Goal: Task Accomplishment & Management: Use online tool/utility

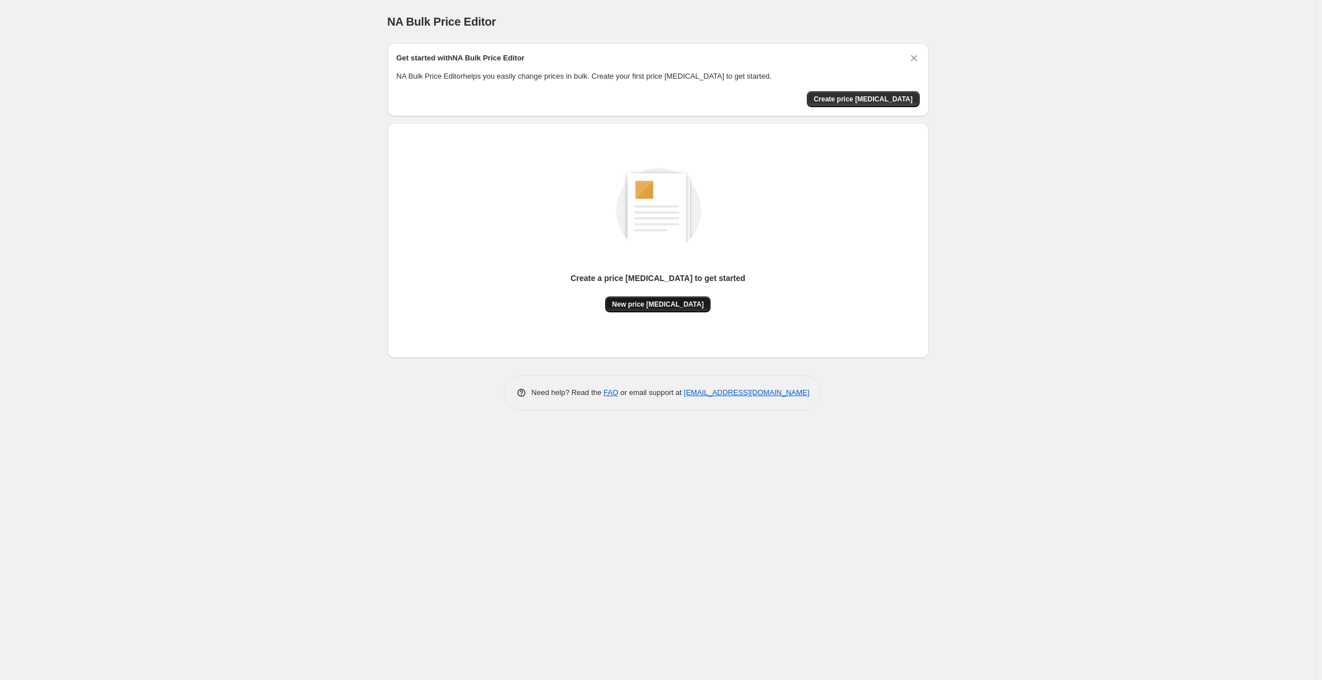
click at [675, 308] on span "New price change job" at bounding box center [658, 304] width 92 height 9
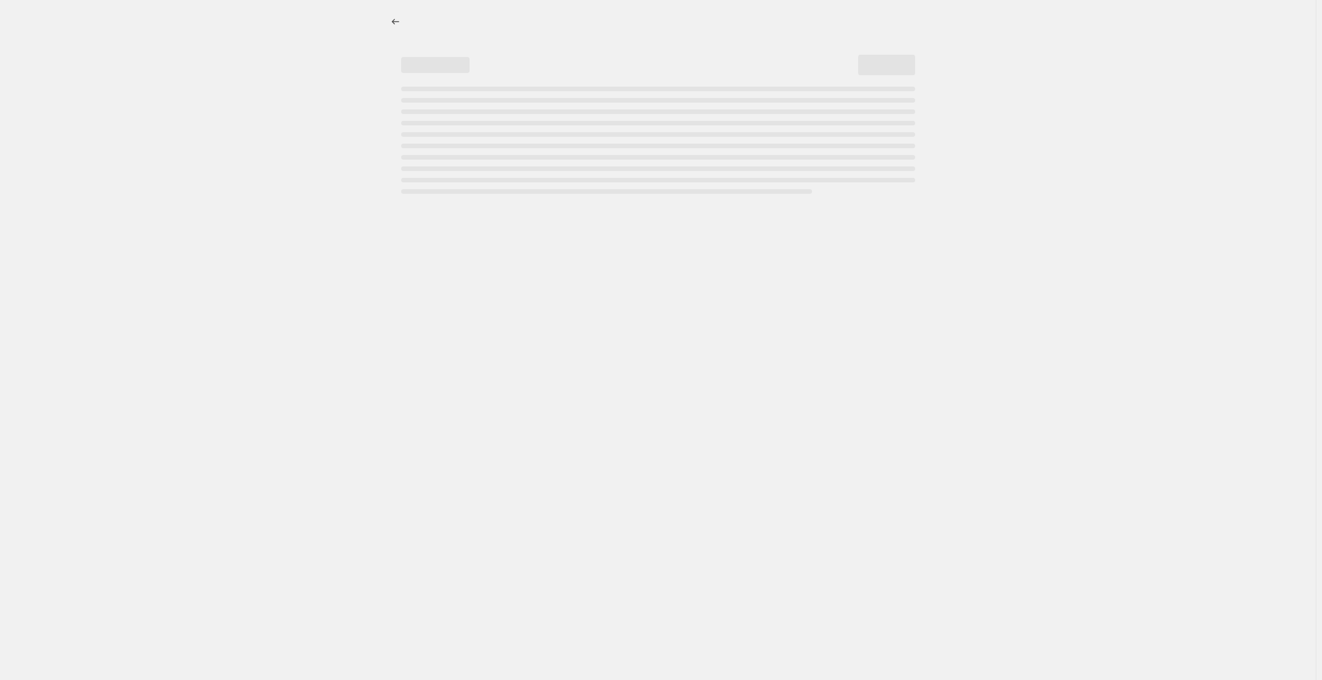
select select "percentage"
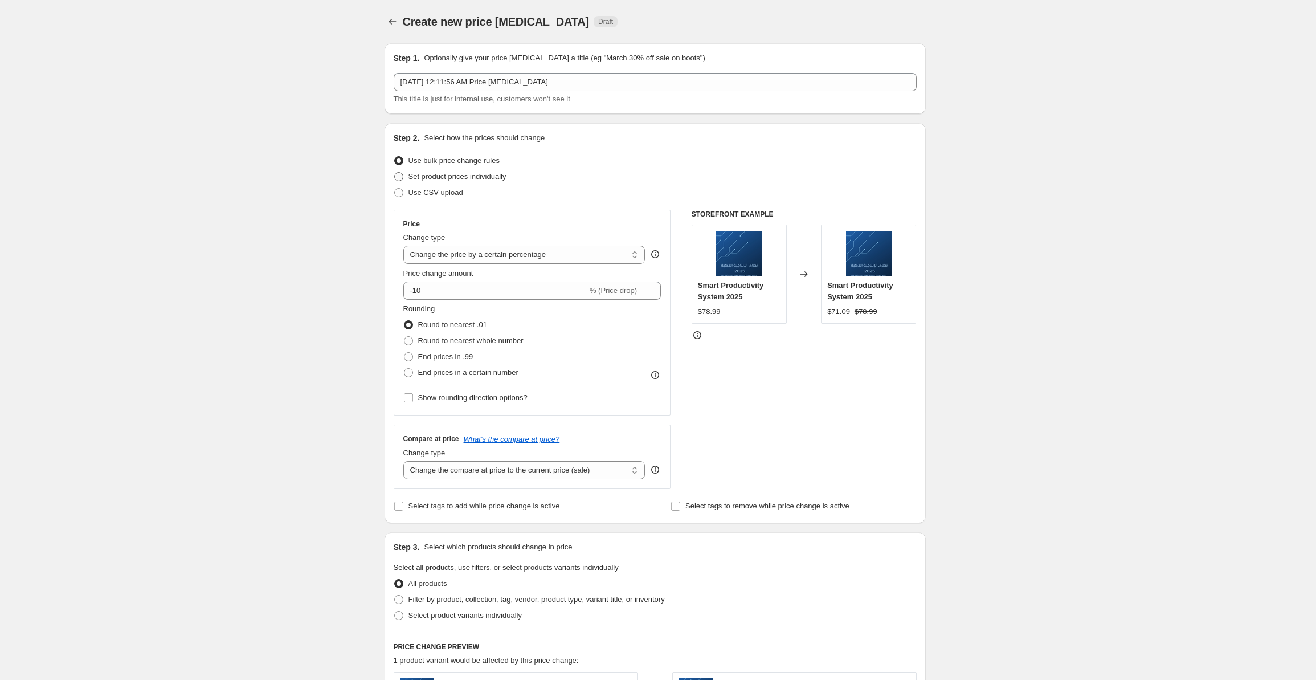
click at [484, 180] on span "Set product prices individually" at bounding box center [458, 176] width 98 height 9
click at [395, 173] on input "Set product prices individually" at bounding box center [394, 172] width 1 height 1
radio input "true"
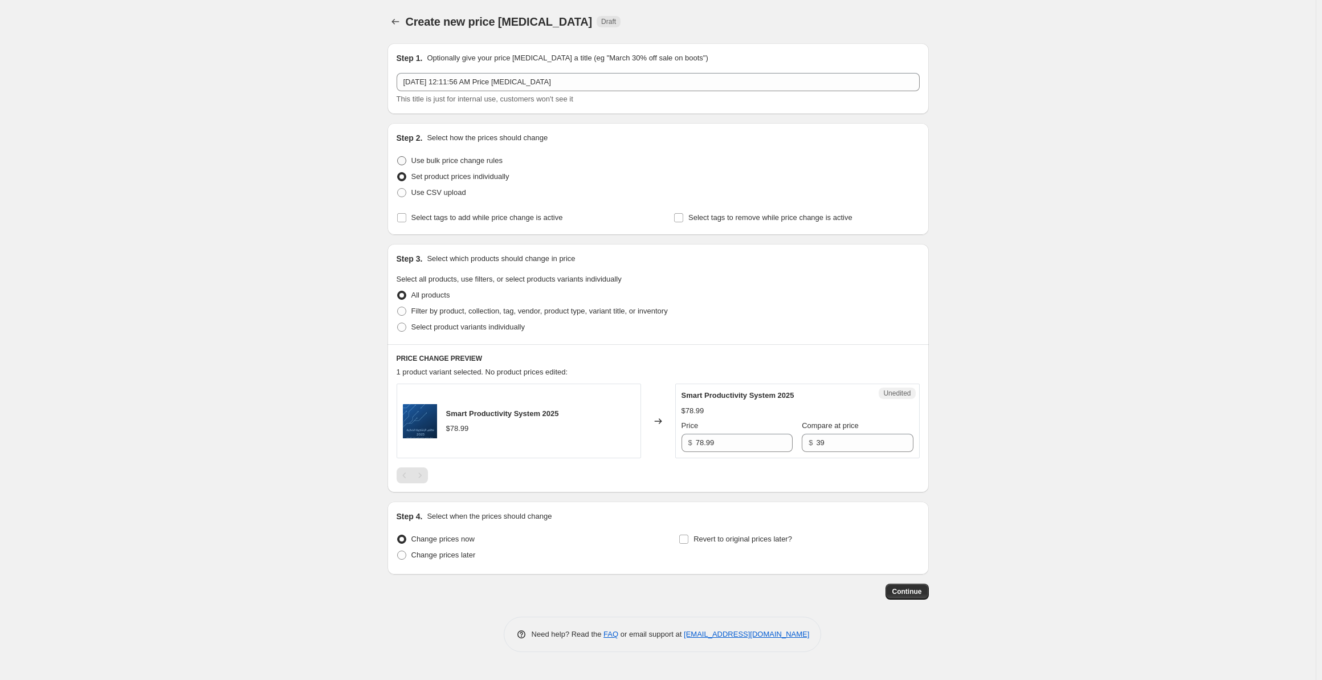
click at [454, 155] on span "Use bulk price change rules" at bounding box center [456, 160] width 91 height 11
click at [398, 156] on input "Use bulk price change rules" at bounding box center [397, 156] width 1 height 1
radio input "true"
select select "percentage"
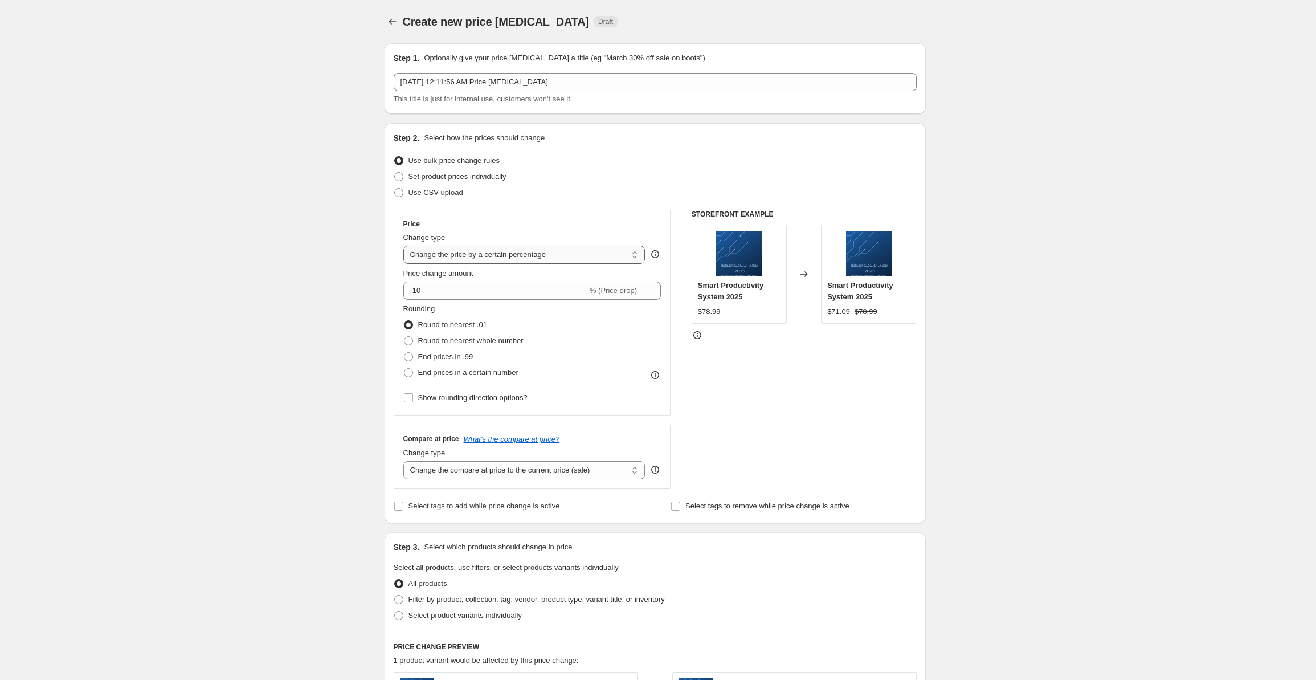
click at [495, 254] on select "Change the price to a certain amount Change the price by a certain amount Chang…" at bounding box center [524, 255] width 242 height 18
click at [406, 246] on select "Change the price to a certain amount Change the price by a certain amount Chang…" at bounding box center [524, 255] width 242 height 18
click at [470, 291] on input "-10" at bounding box center [495, 291] width 184 height 18
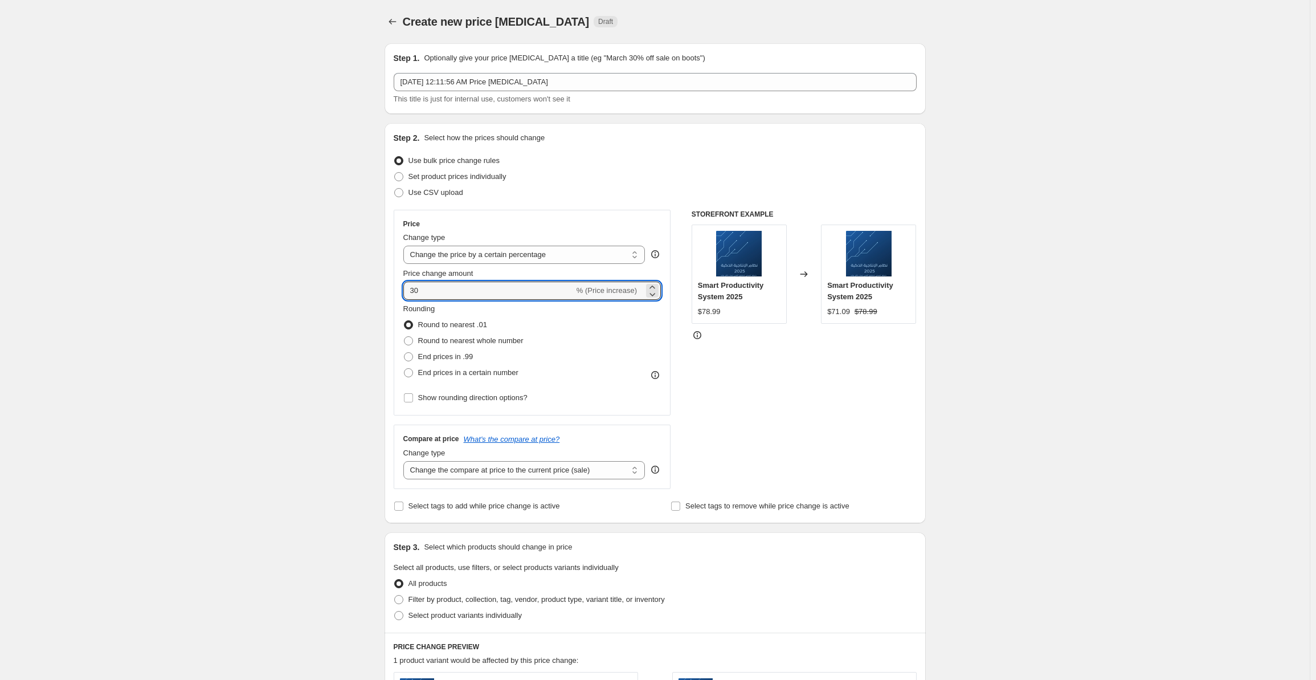
type input "30"
click at [577, 345] on div "Rounding Round to nearest .01 Round to nearest whole number End prices in .99 E…" at bounding box center [532, 341] width 258 height 77
click at [445, 360] on span "End prices in .99" at bounding box center [445, 356] width 55 height 9
click at [405, 353] on input "End prices in .99" at bounding box center [404, 352] width 1 height 1
radio input "true"
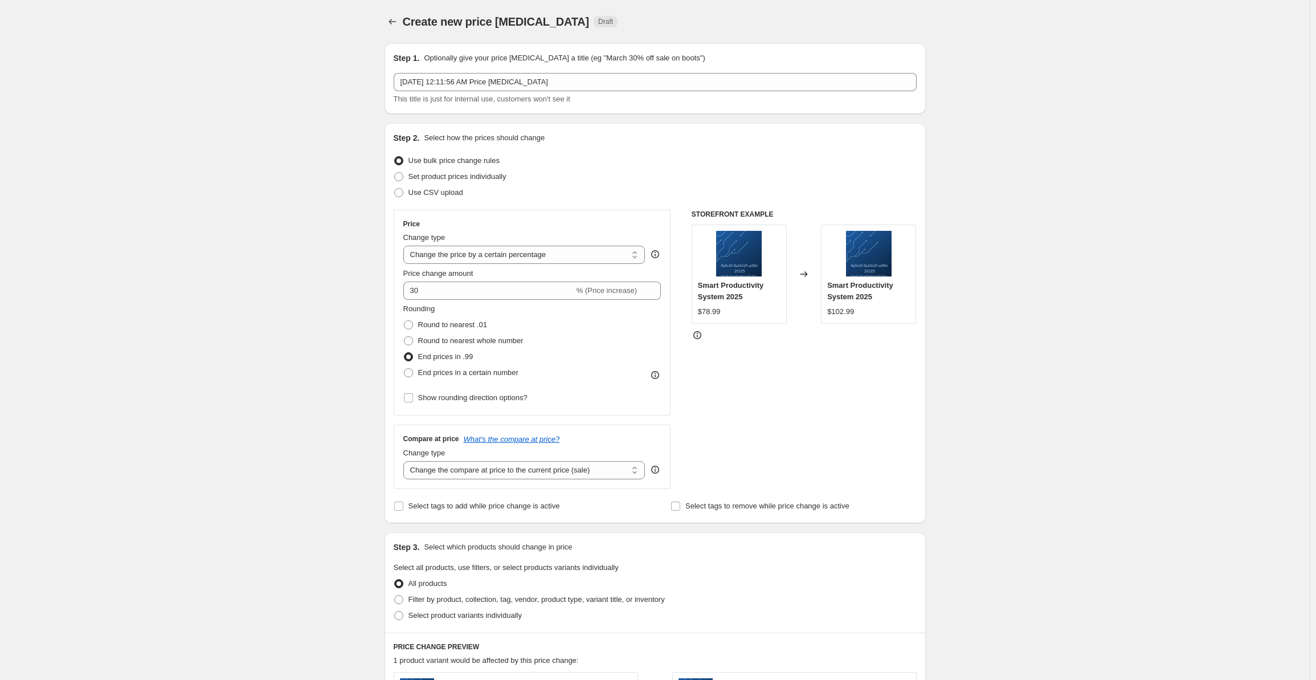
click at [585, 362] on div "Rounding Round to nearest .01 Round to nearest whole number End prices in .99 E…" at bounding box center [532, 341] width 258 height 77
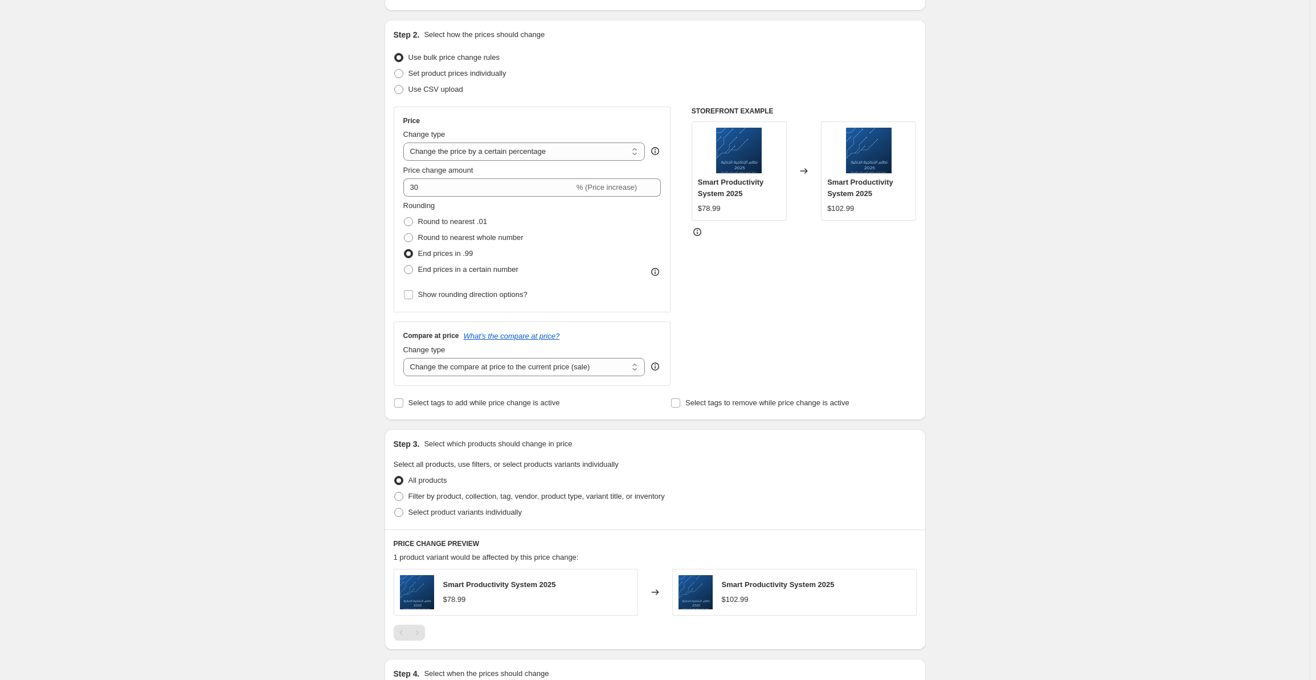
scroll to position [114, 0]
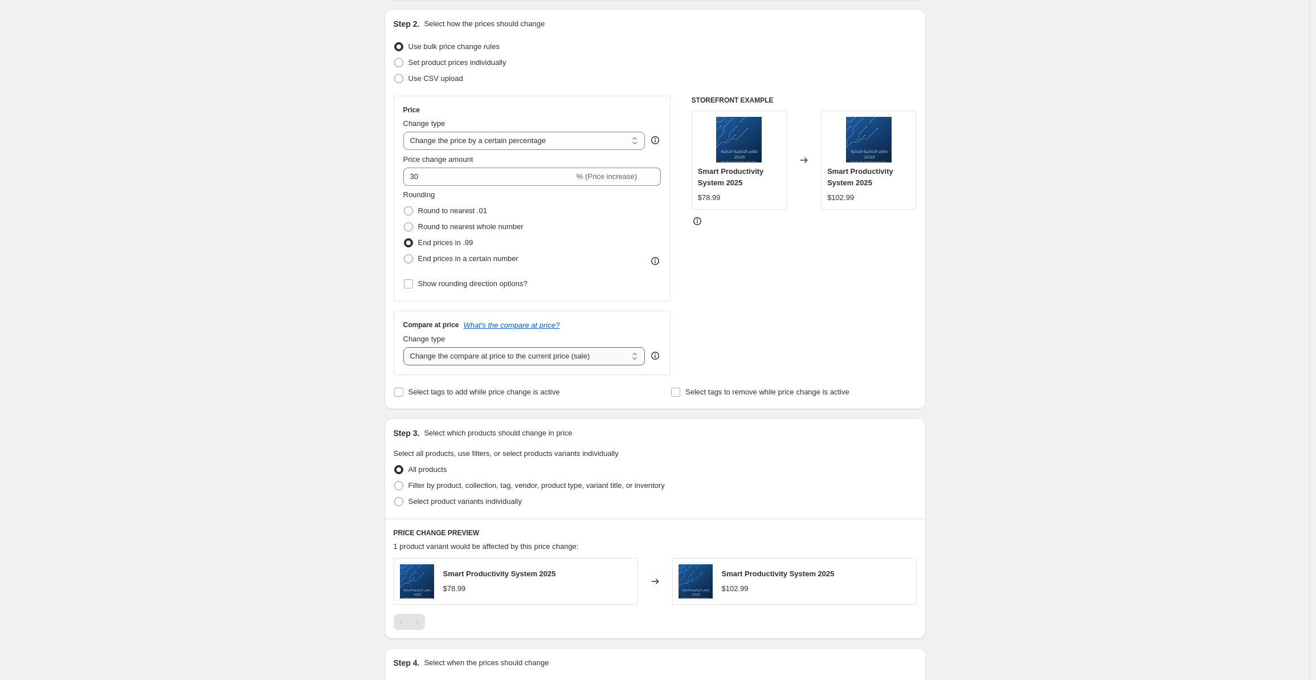
click at [533, 357] on select "Change the compare at price to the current price (sale) Change the compare at p…" at bounding box center [524, 356] width 242 height 18
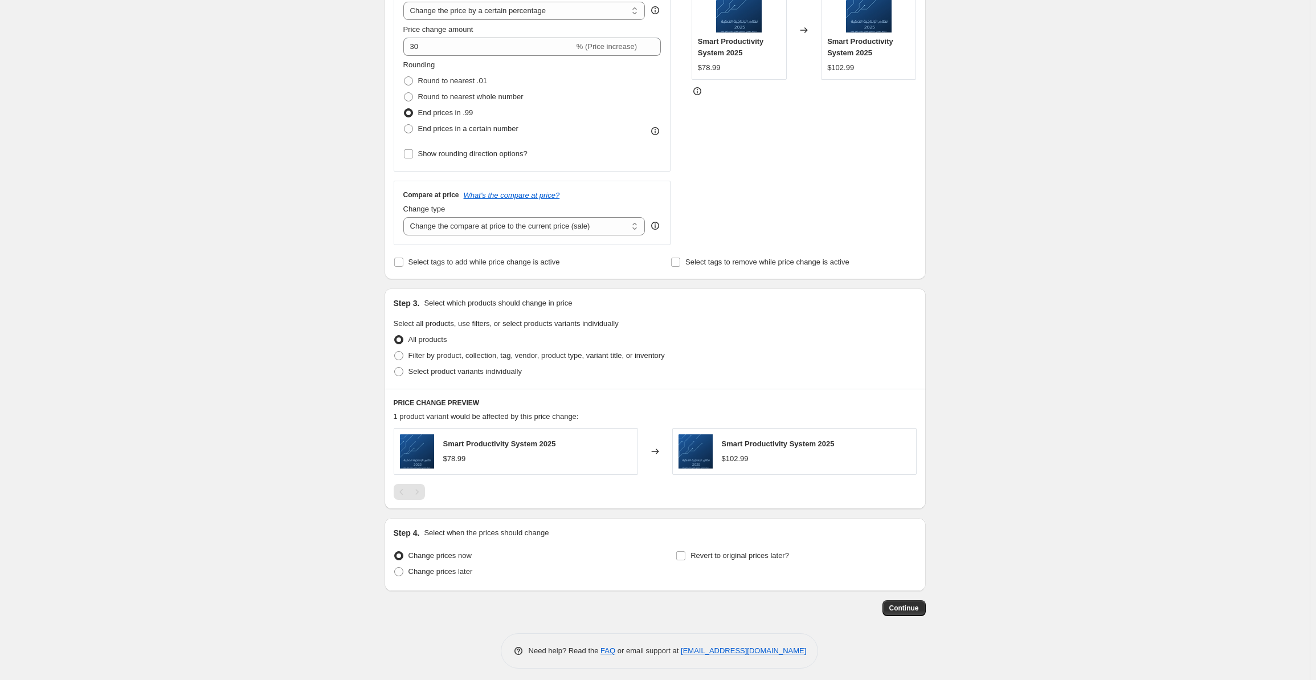
scroll to position [248, 0]
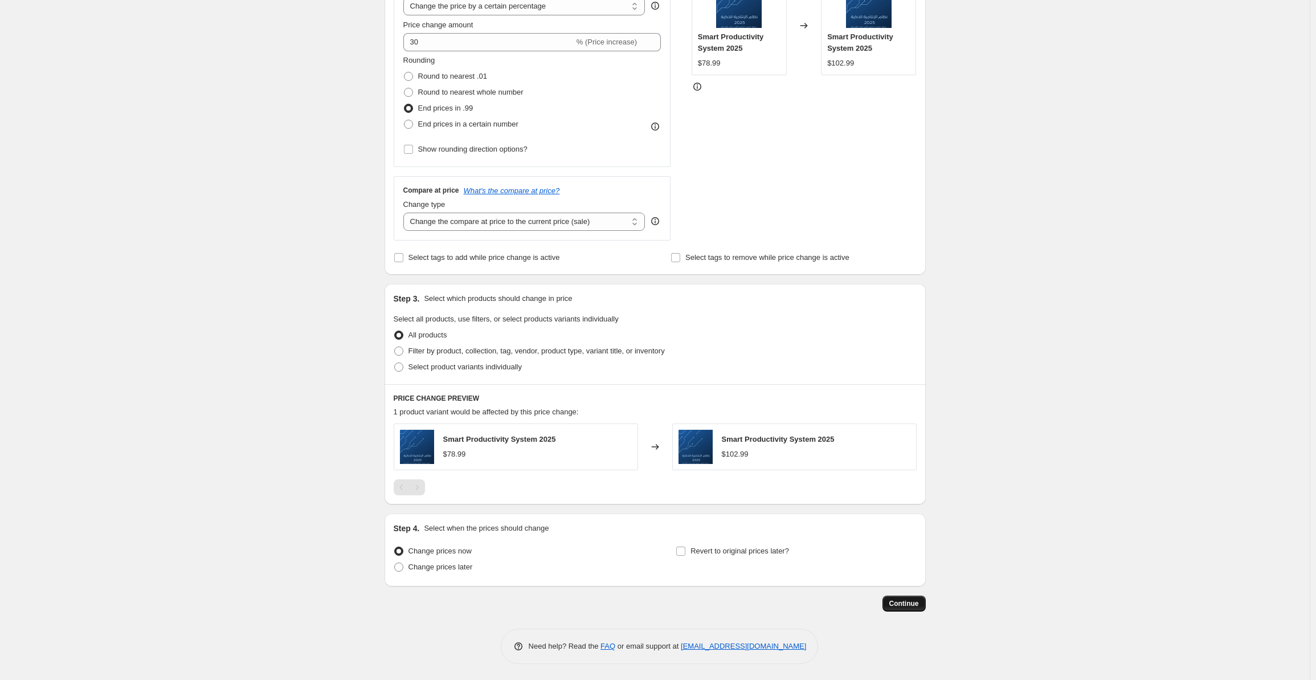
click at [917, 603] on span "Continue" at bounding box center [905, 603] width 30 height 9
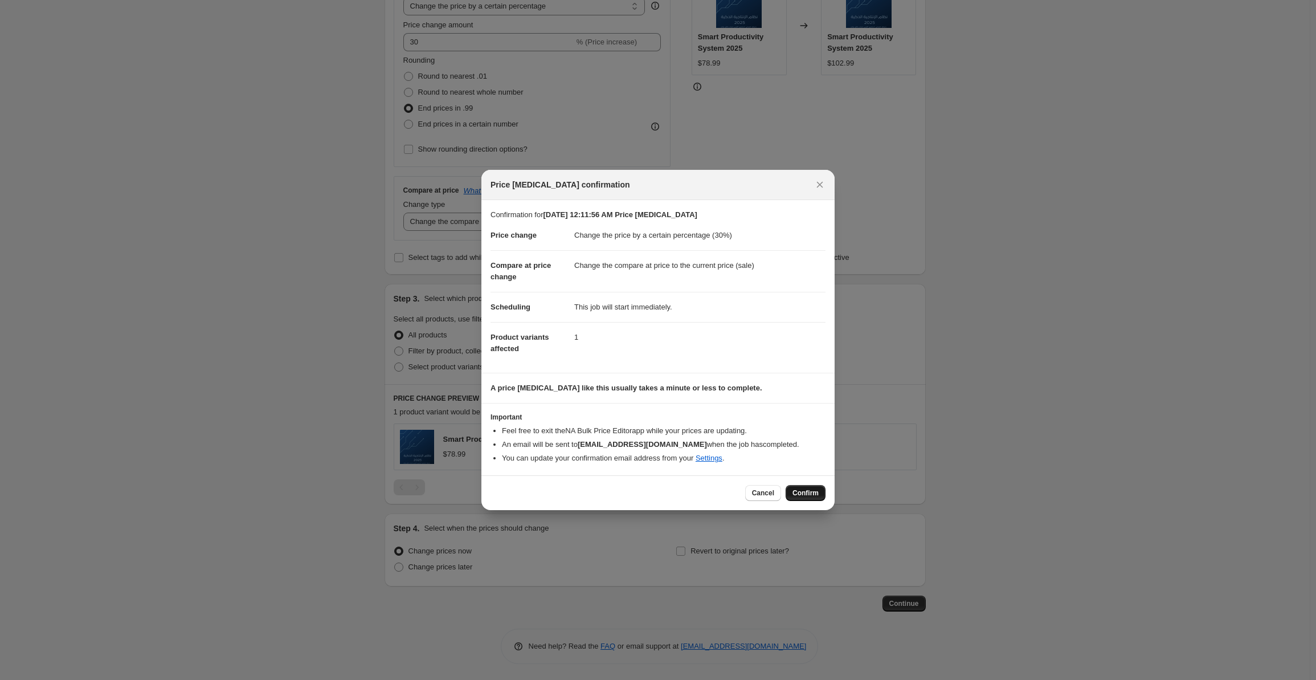
click at [808, 488] on button "Confirm" at bounding box center [806, 493] width 40 height 16
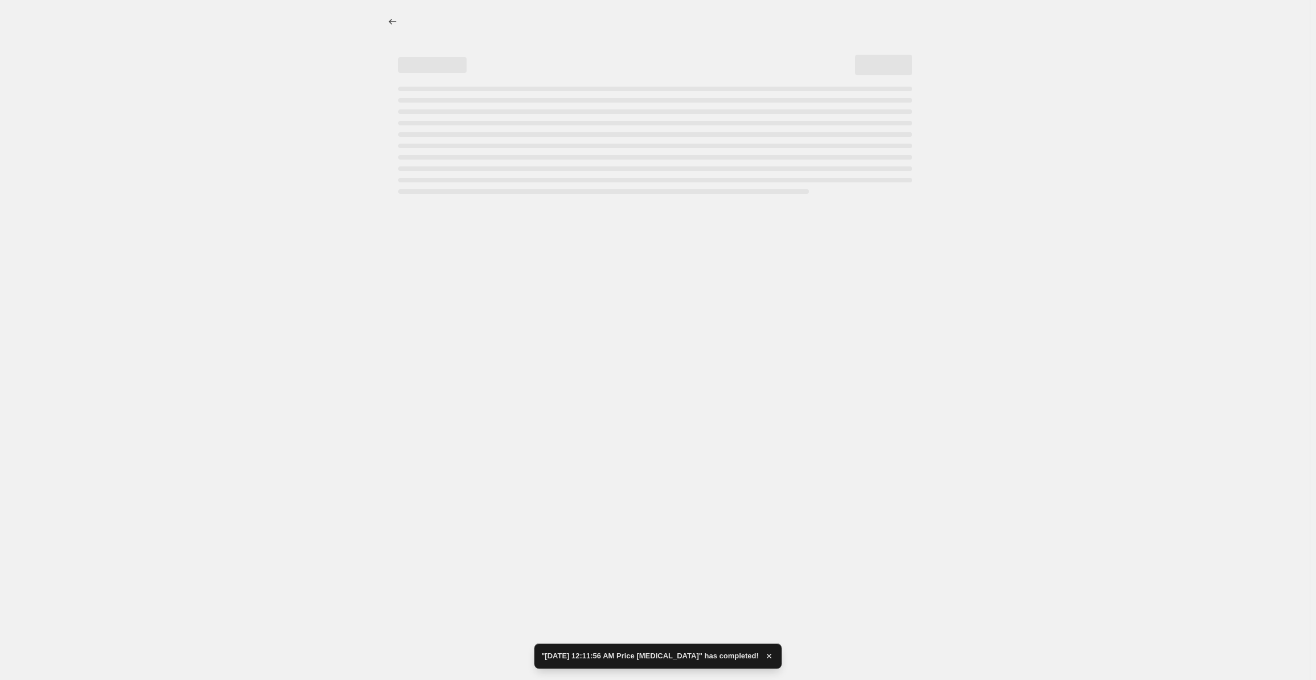
select select "percentage"
